Goal: Task Accomplishment & Management: Manage account settings

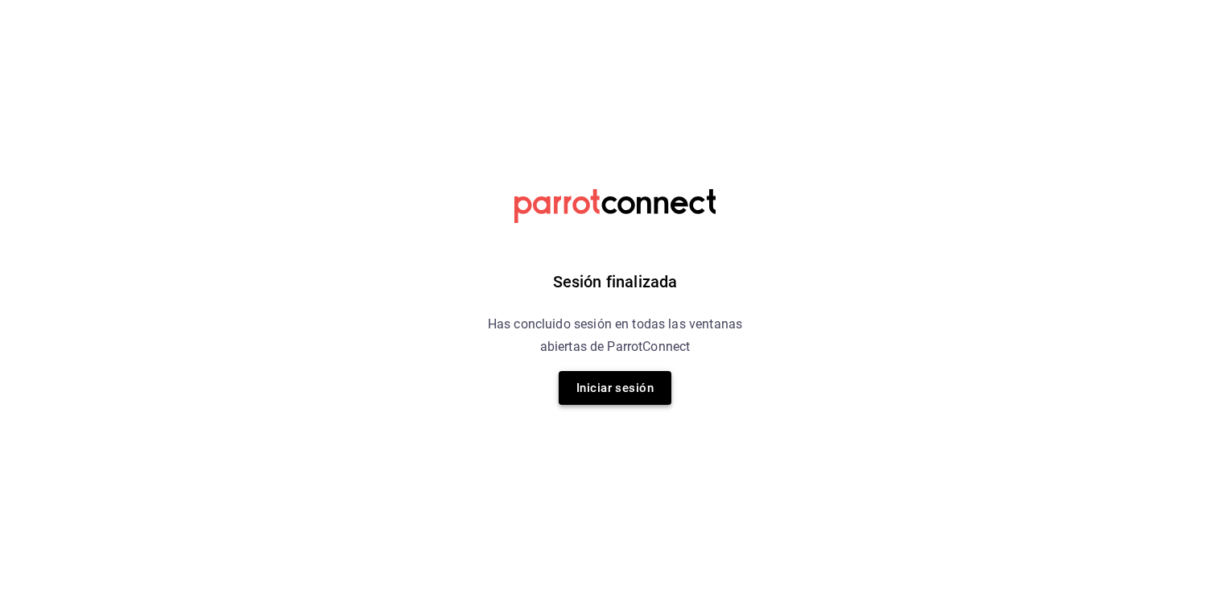
click at [639, 386] on button "Iniciar sesión" at bounding box center [615, 388] width 113 height 34
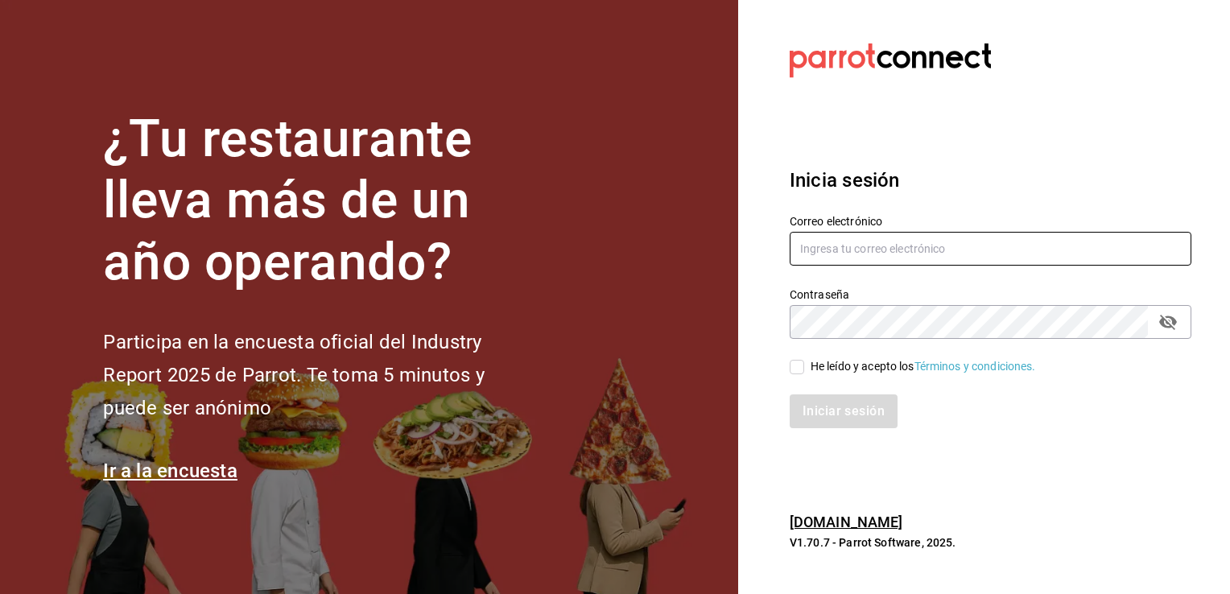
click at [866, 252] on input "text" at bounding box center [991, 249] width 402 height 34
type input "olveravanessa968@gmail.com"
click at [792, 369] on input "He leído y acepto los Términos y condiciones." at bounding box center [797, 367] width 14 height 14
checkbox input "true"
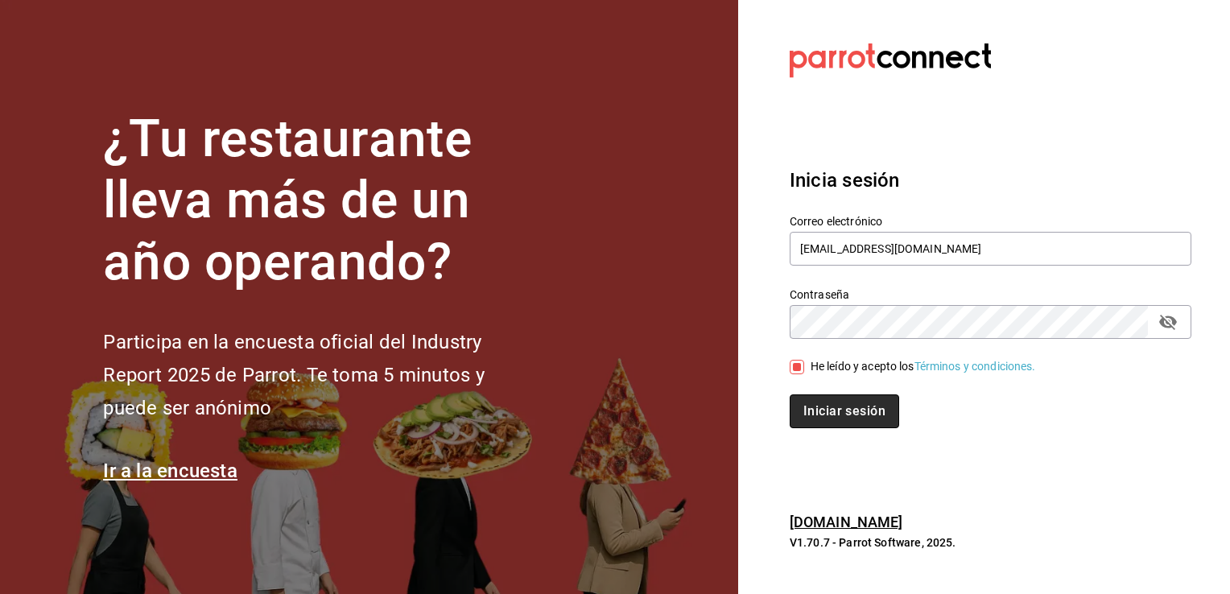
click at [830, 417] on button "Iniciar sesión" at bounding box center [844, 411] width 109 height 34
